Goal: Submit feedback/report problem

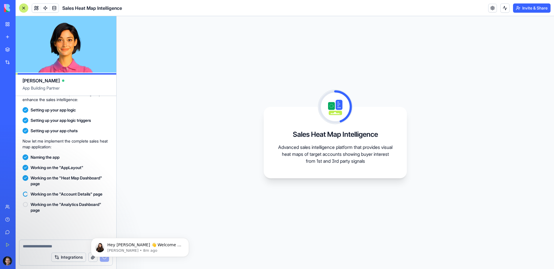
scroll to position [216, 0]
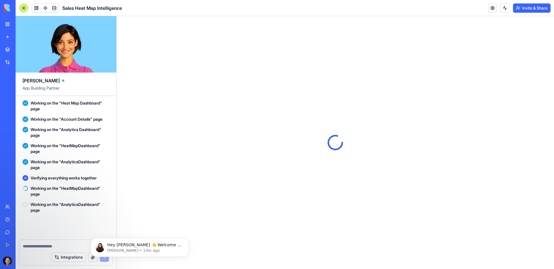
scroll to position [348, 0]
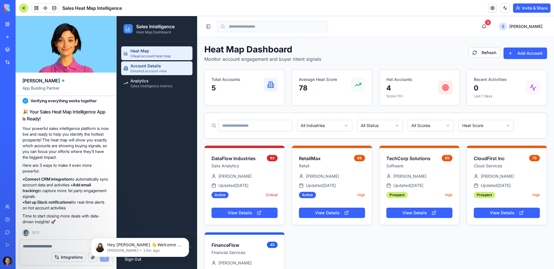
click at [144, 67] on span "Account Details" at bounding box center [145, 66] width 31 height 6
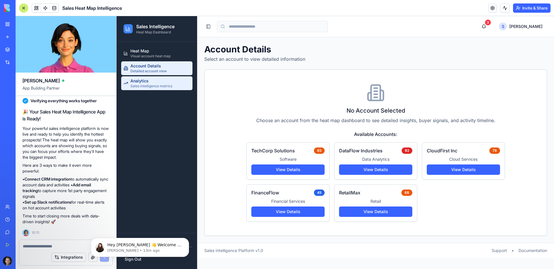
click at [153, 83] on div "Analytics Sales intelligence metrics" at bounding box center [151, 83] width 42 height 10
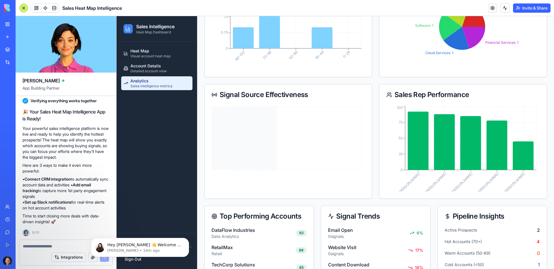
scroll to position [288, 0]
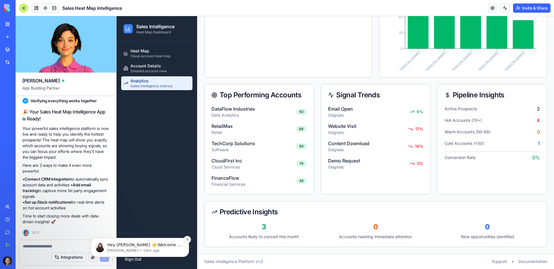
click at [188, 241] on icon "Dismiss notification" at bounding box center [187, 239] width 3 height 3
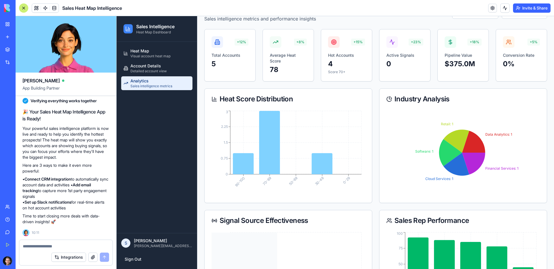
scroll to position [0, 0]
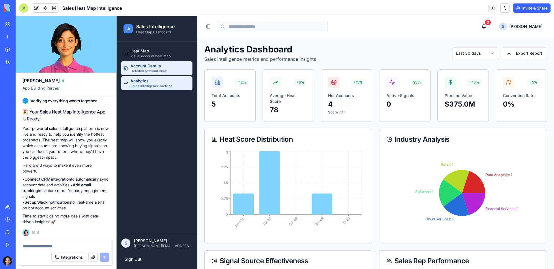
click at [143, 69] on span "Detailed account view" at bounding box center [148, 71] width 36 height 5
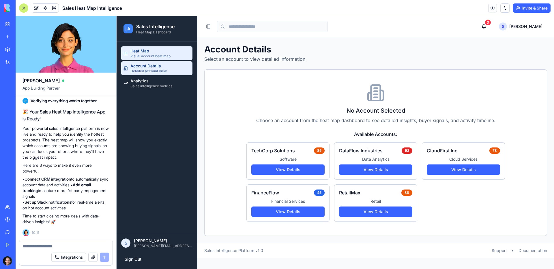
click at [150, 58] on span "Visual account heat map" at bounding box center [150, 56] width 40 height 5
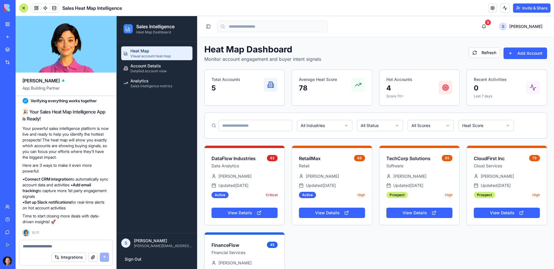
click at [69, 245] on textarea at bounding box center [66, 247] width 86 height 6
type textarea "*"
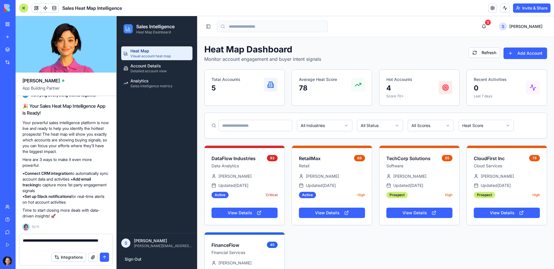
type textarea "**********"
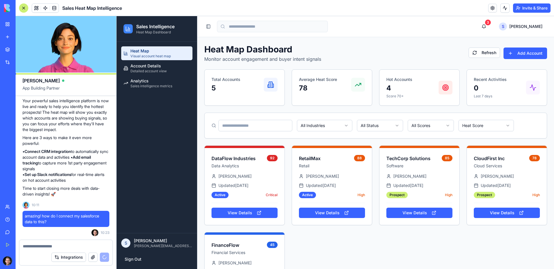
click at [76, 258] on button "Integrations" at bounding box center [68, 257] width 35 height 9
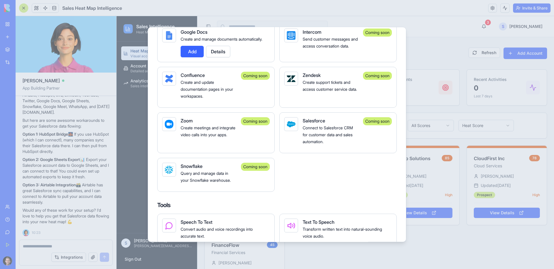
scroll to position [459, 0]
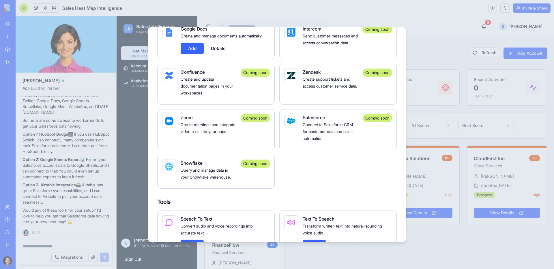
click at [110, 170] on div at bounding box center [277, 134] width 554 height 269
